Goal: Leave review/rating: Share an evaluation or opinion about a product, service, or content

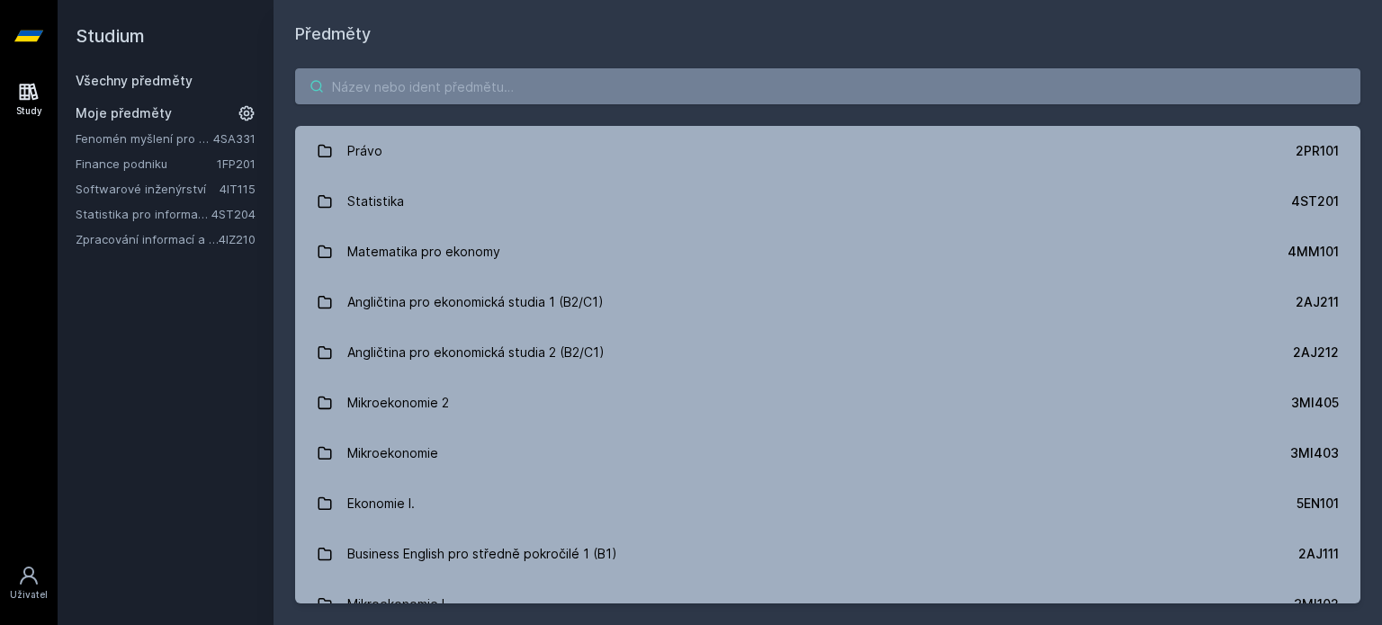
click at [426, 94] on input "search" at bounding box center [827, 86] width 1065 height 36
paste input "4SA321"
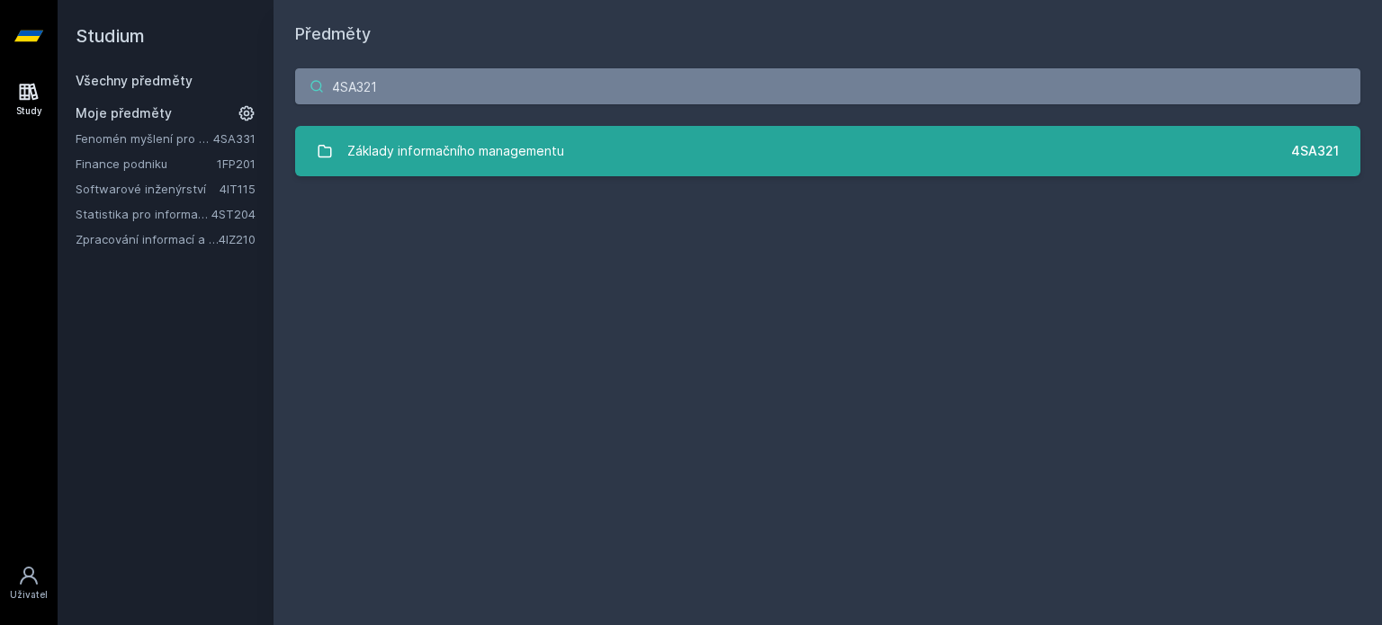
type input "4SA321"
click at [495, 152] on div "Základy informačního managementu" at bounding box center [455, 151] width 217 height 36
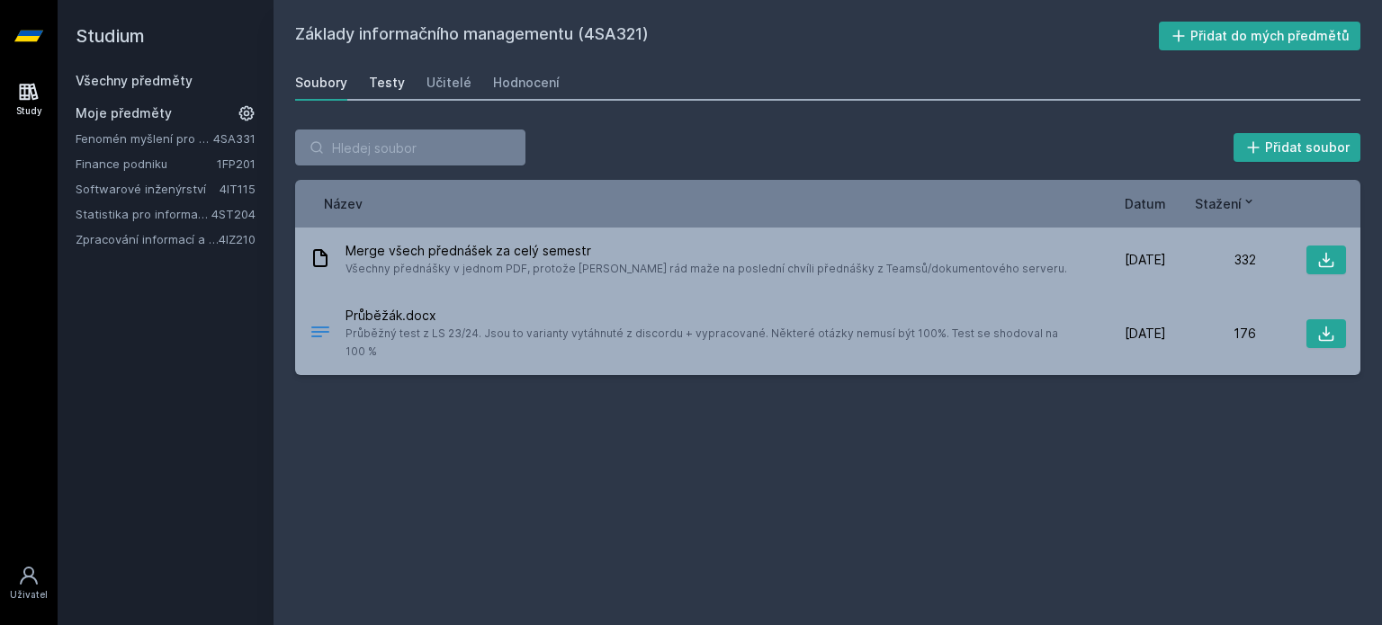
click at [393, 82] on div "Testy" at bounding box center [387, 83] width 36 height 18
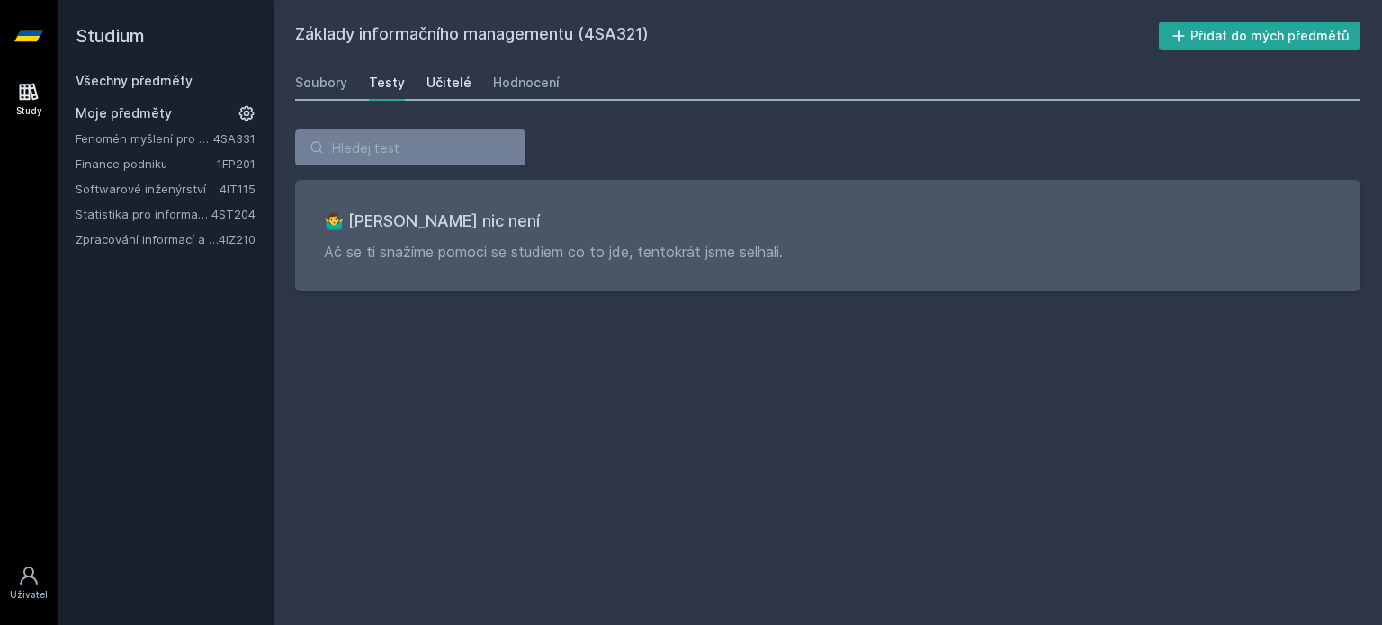
click at [449, 85] on div "Učitelé" at bounding box center [448, 83] width 45 height 18
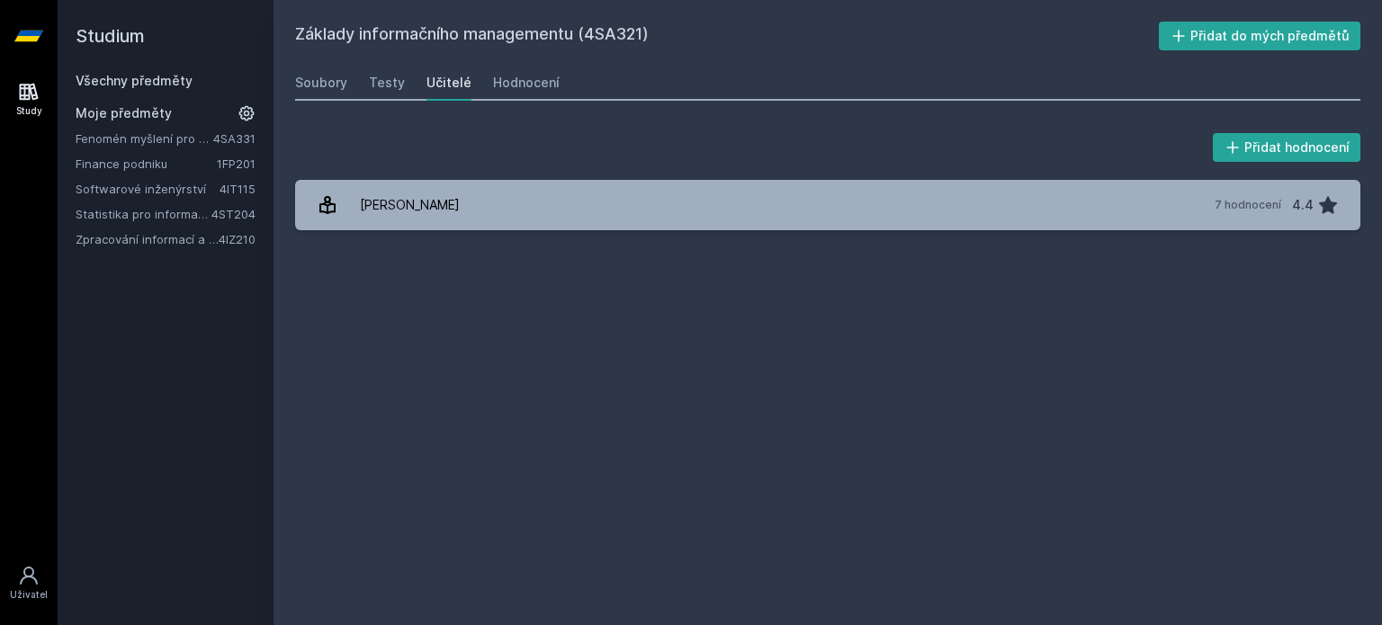
click at [464, 240] on div "Přidat hodnocení [PERSON_NAME] 7 hodnocení 4.4 [PERSON_NAME], něco se pokazilo." at bounding box center [828, 180] width 1108 height 144
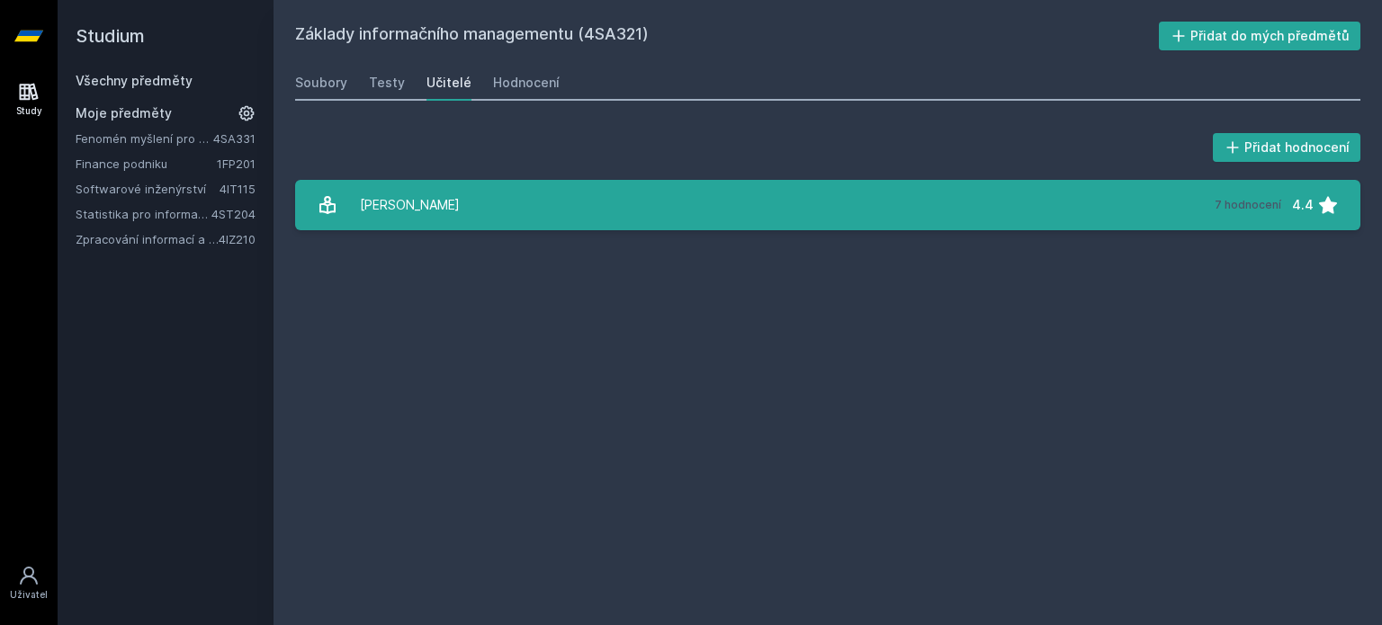
click at [481, 208] on link "[PERSON_NAME] 7 hodnocení 4.4" at bounding box center [827, 205] width 1065 height 50
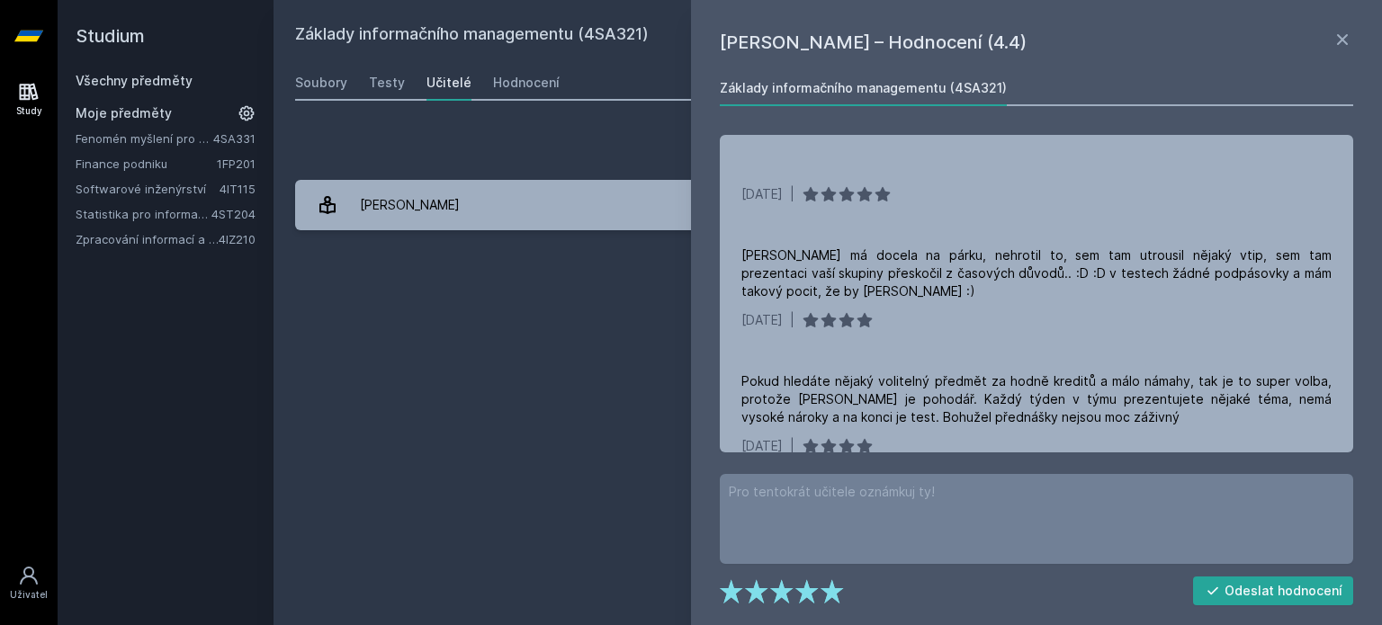
click at [598, 304] on div "Základy informačního managementu (4SA321) Přidat do mých předmětů [GEOGRAPHIC_D…" at bounding box center [827, 313] width 1065 height 582
click at [518, 71] on link "Hodnocení" at bounding box center [526, 83] width 67 height 36
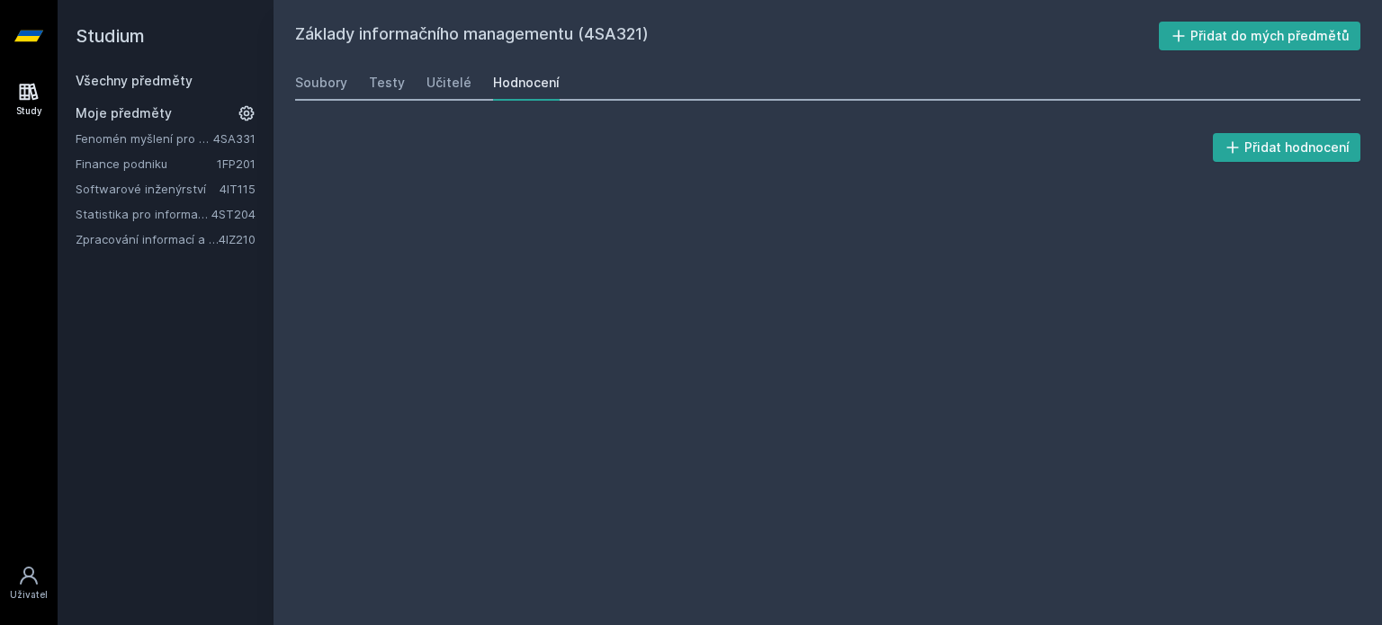
click at [521, 79] on div "Hodnocení" at bounding box center [526, 83] width 67 height 18
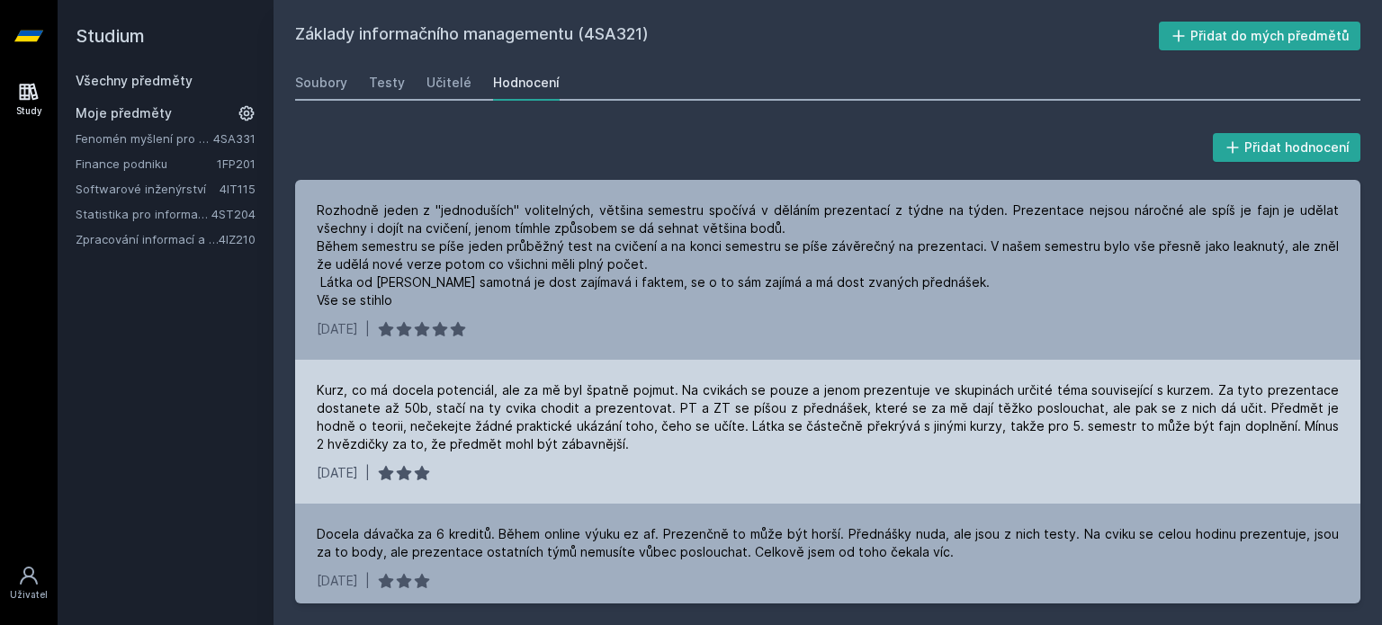
scroll to position [540, 0]
